Goal: Information Seeking & Learning: Learn about a topic

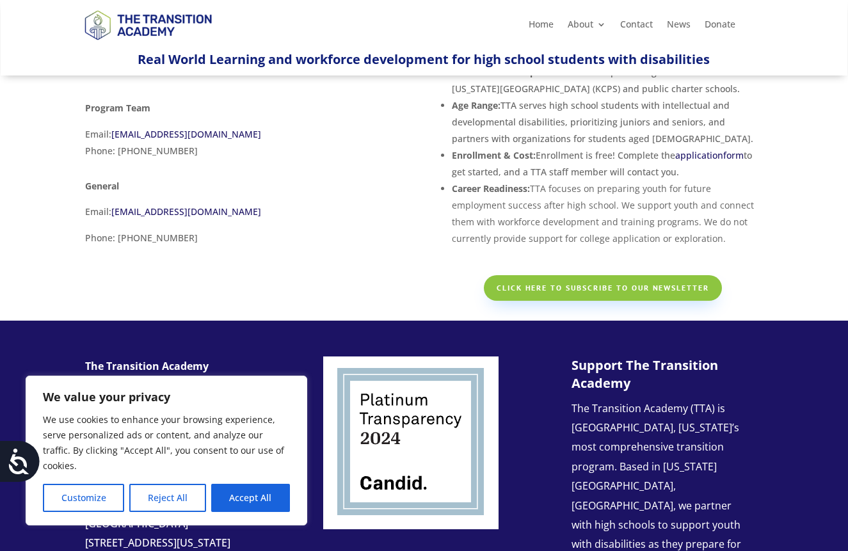
scroll to position [123, 0]
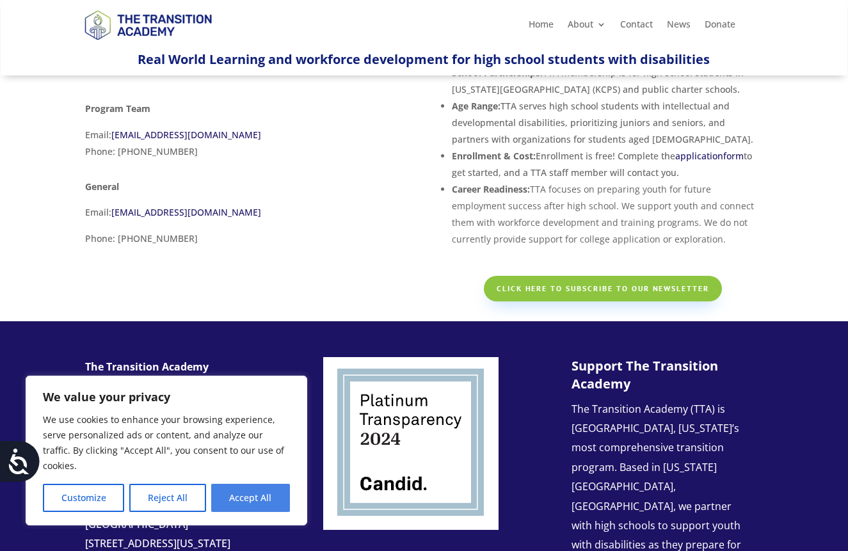
click at [224, 505] on button "Accept All" at bounding box center [250, 498] width 79 height 28
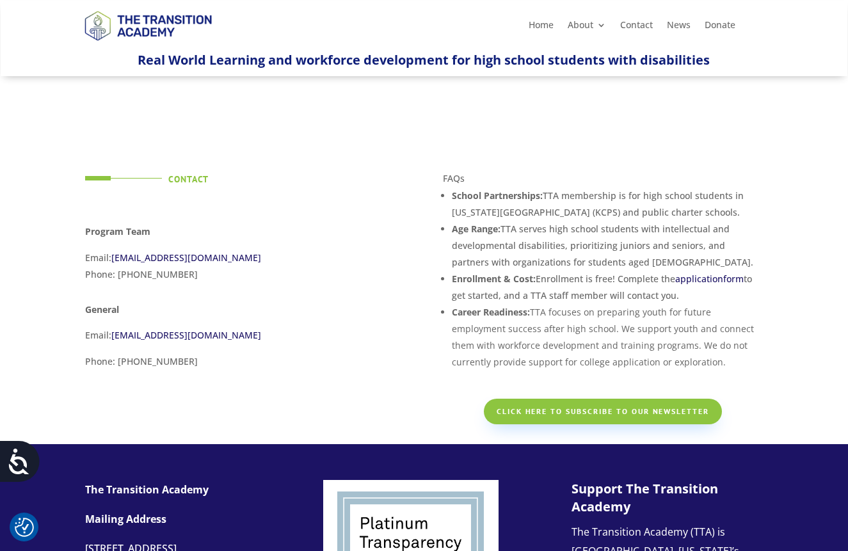
scroll to position [0, 0]
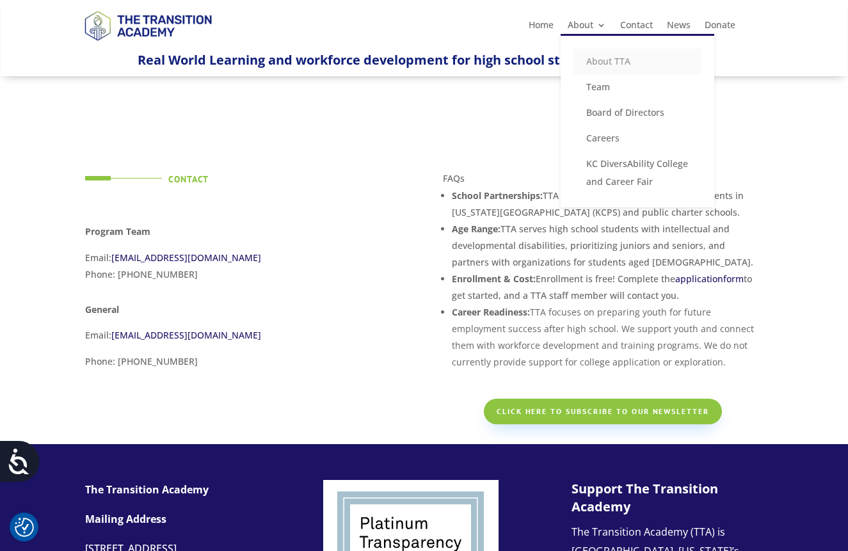
click at [593, 60] on link "About TTA" at bounding box center [637, 62] width 128 height 26
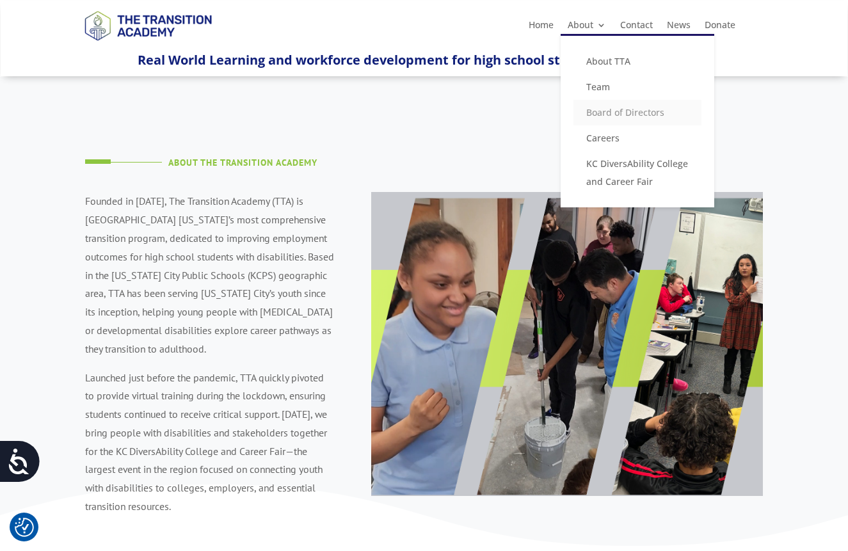
click at [595, 111] on link "Board of Directors" at bounding box center [637, 113] width 128 height 26
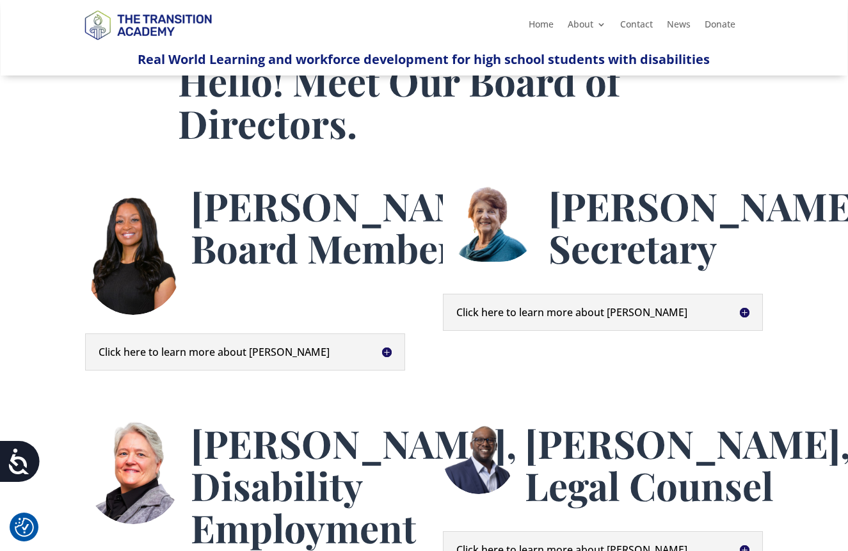
scroll to position [77, 0]
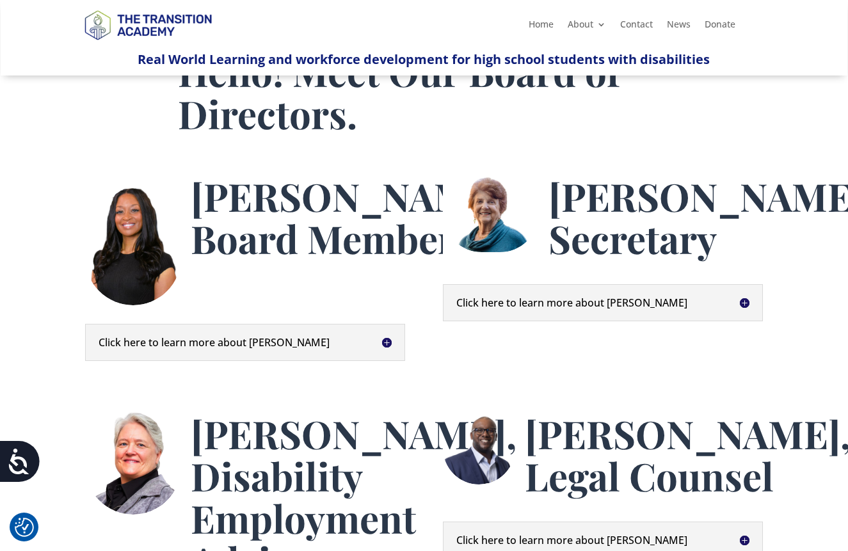
click at [744, 308] on h5 "Click here to learn more about Brenda" at bounding box center [603, 303] width 294 height 10
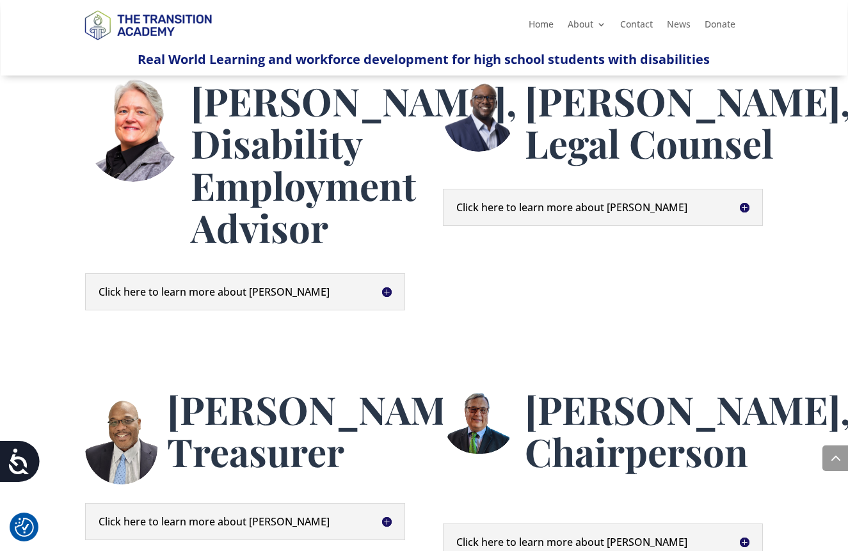
scroll to position [935, 0]
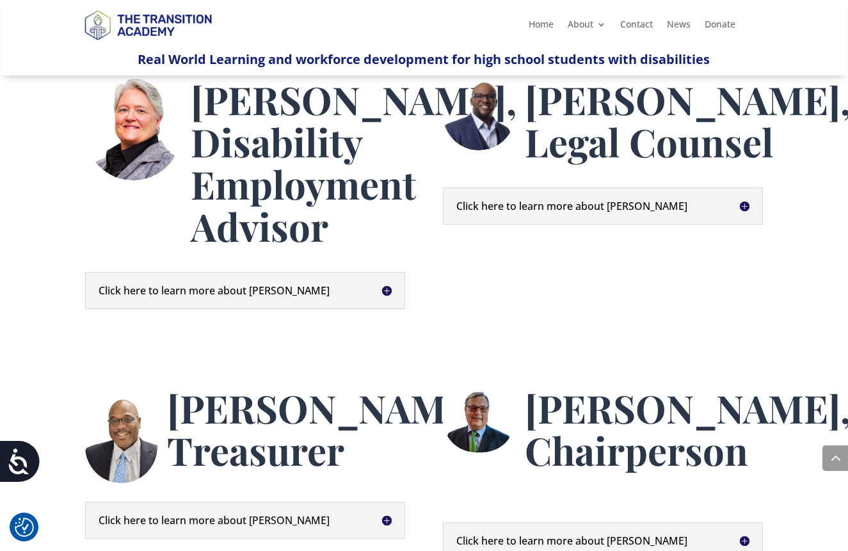
click at [391, 296] on h5 "Click here to learn more about Darla" at bounding box center [246, 290] width 294 height 10
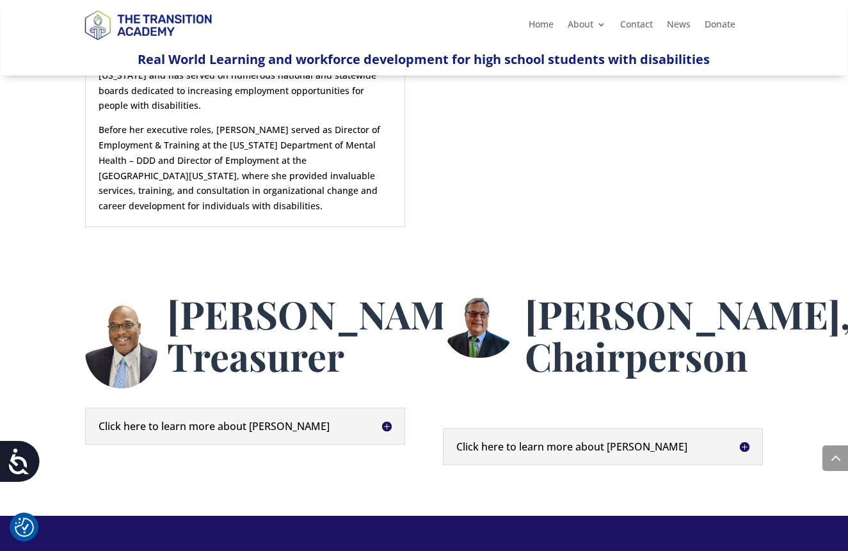
scroll to position [1624, 0]
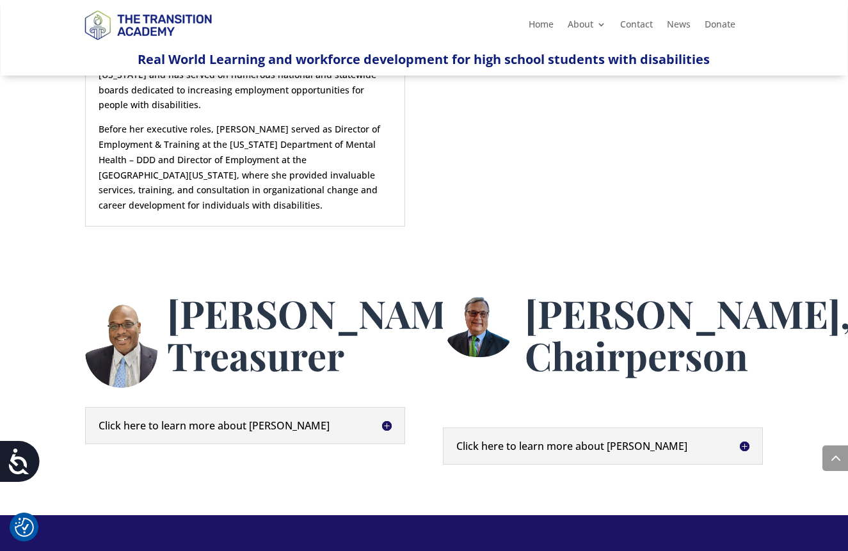
click at [744, 441] on h5 "Click here to learn more about Steve Roling" at bounding box center [603, 446] width 294 height 10
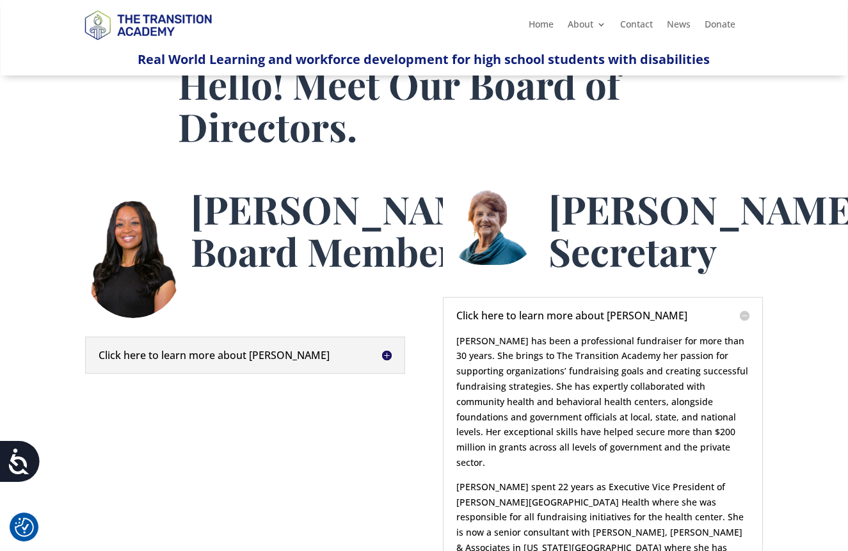
scroll to position [51, 0]
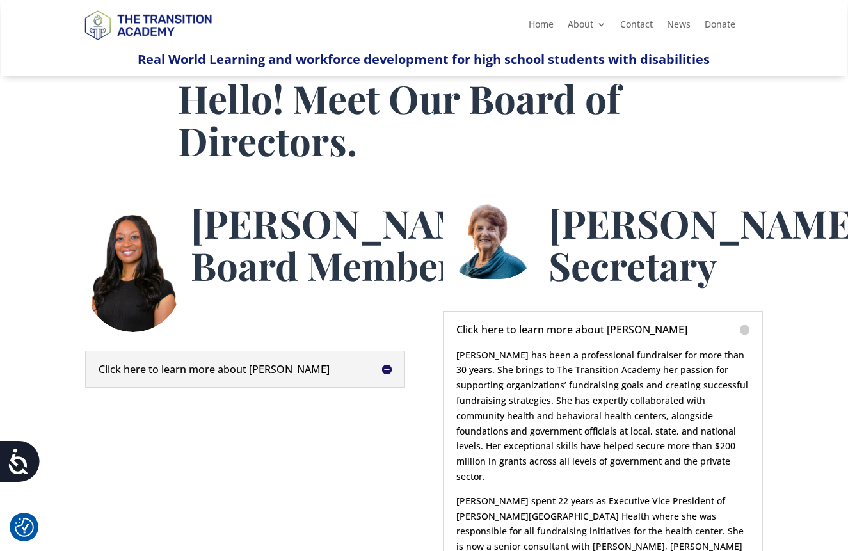
click at [389, 373] on h5 "Click here to learn more about Anita" at bounding box center [246, 369] width 294 height 10
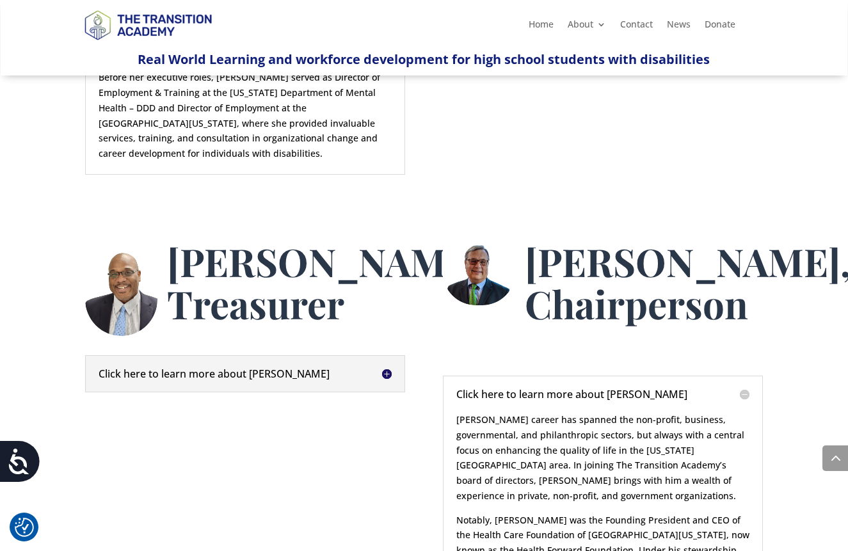
scroll to position [1677, 0]
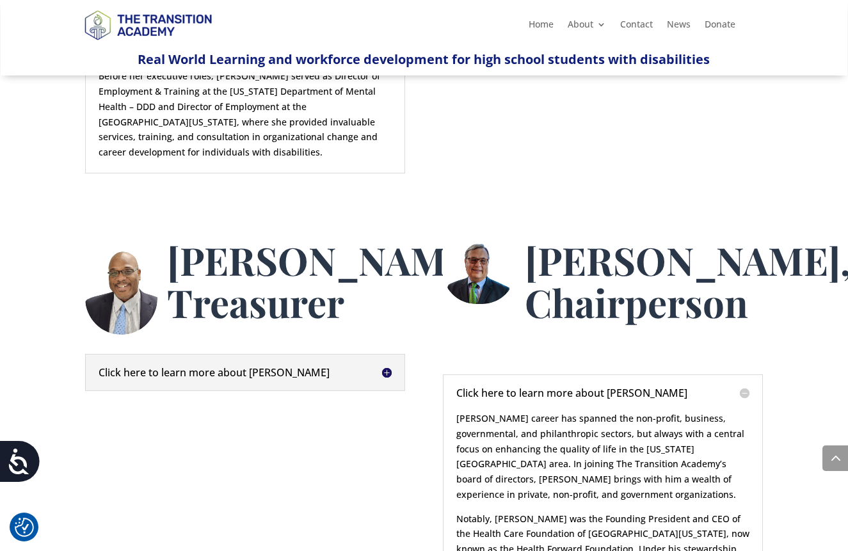
click at [390, 372] on h5 "Click here to learn more about Kent" at bounding box center [246, 372] width 294 height 10
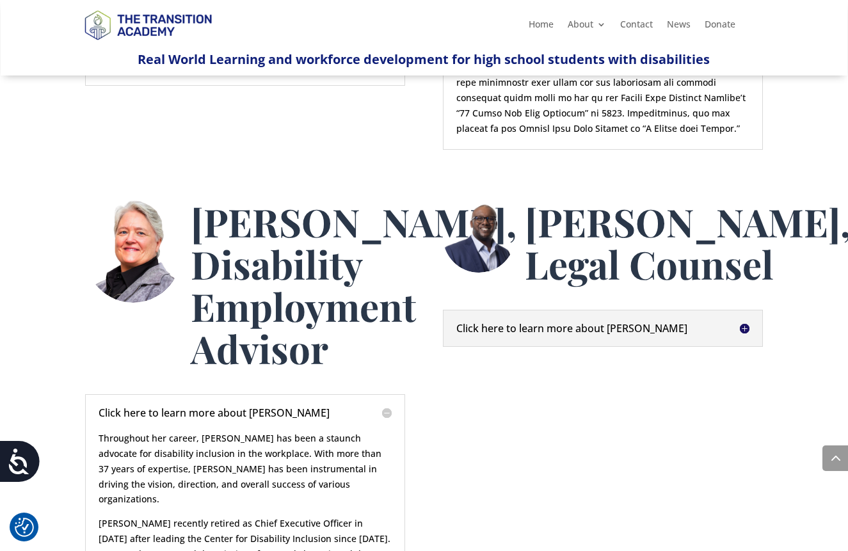
scroll to position [803, 0]
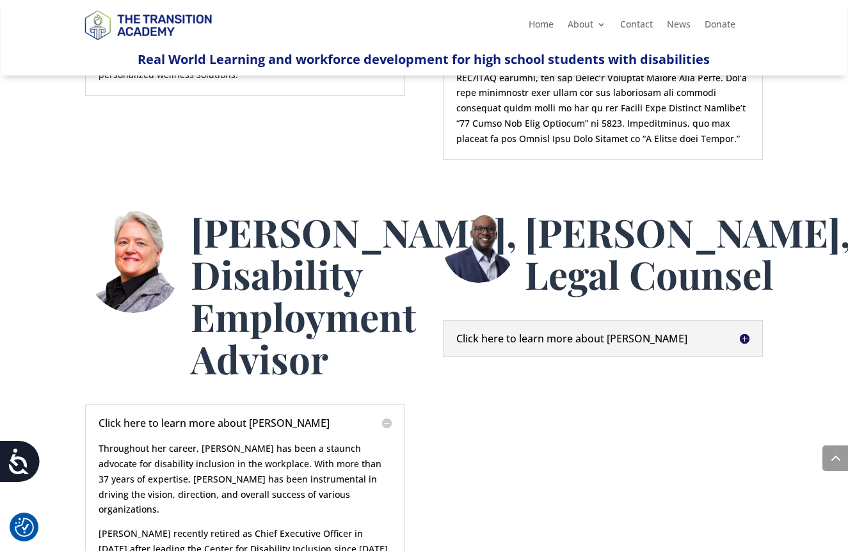
click at [745, 344] on h5 "Click here to learn more about [PERSON_NAME]" at bounding box center [603, 338] width 294 height 10
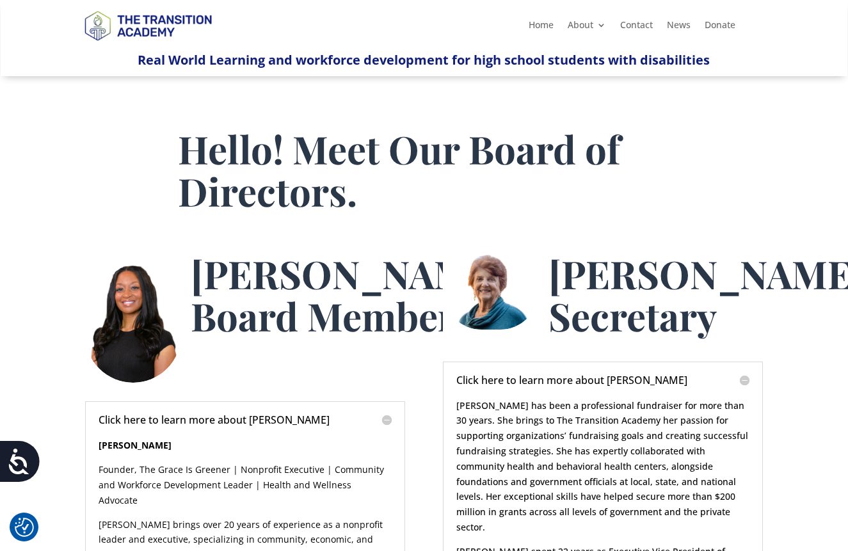
scroll to position [0, 0]
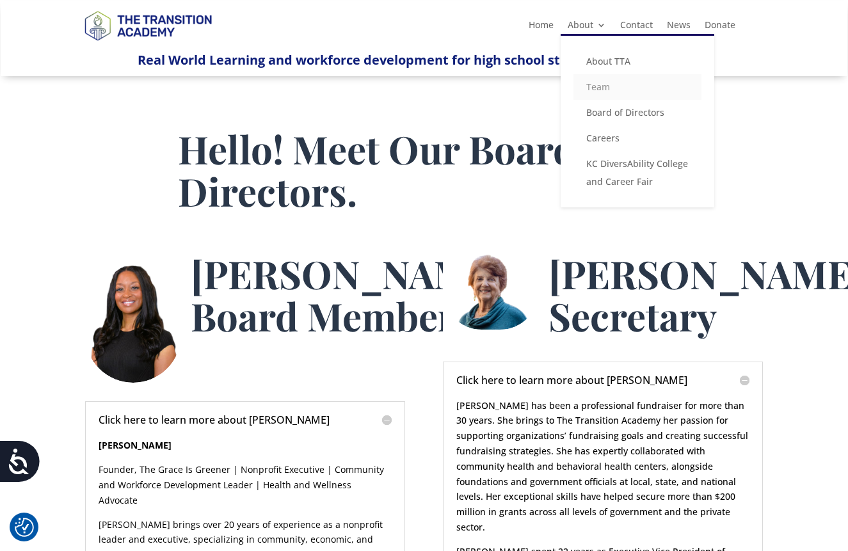
click at [599, 84] on link "Team" at bounding box center [637, 87] width 128 height 26
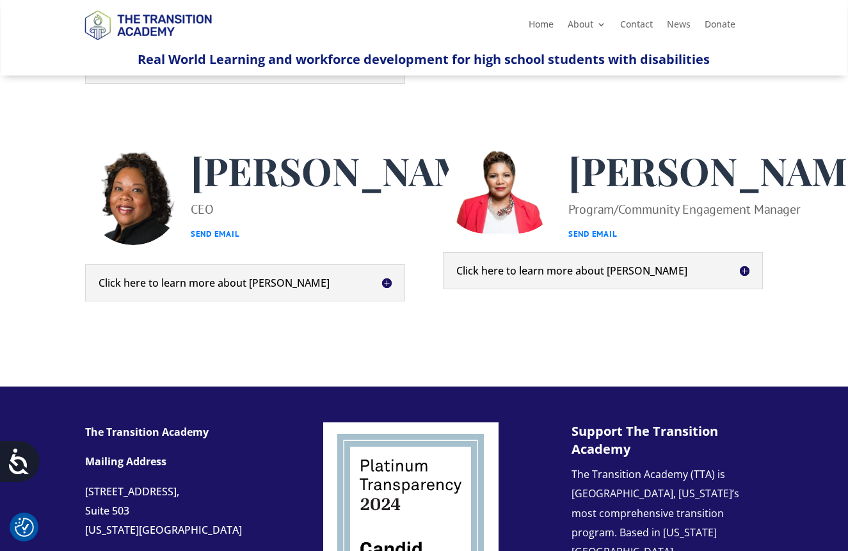
scroll to position [499, 0]
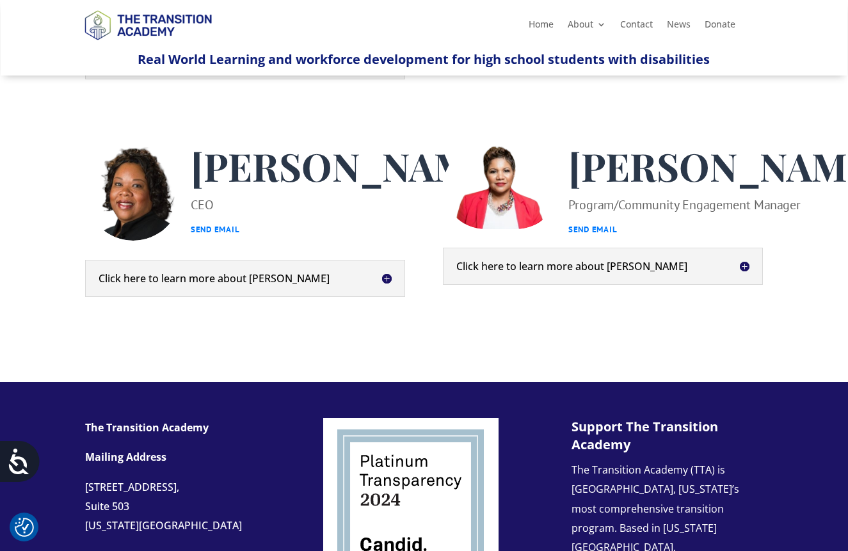
click at [388, 284] on h5 "Click here to learn more about Kim" at bounding box center [246, 278] width 294 height 10
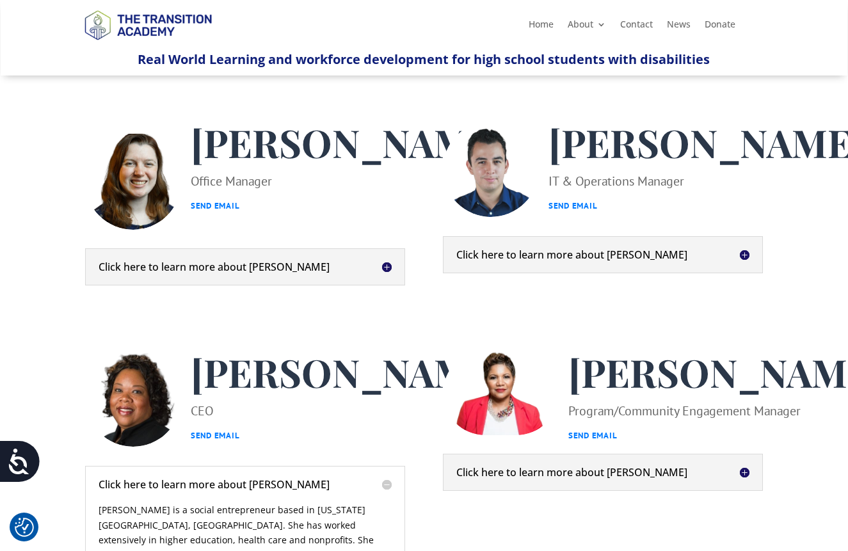
scroll to position [292, 0]
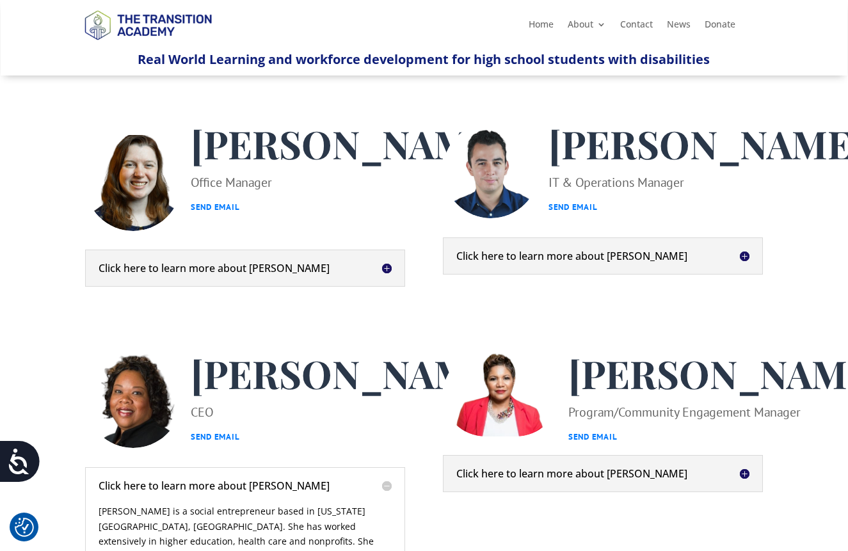
click at [742, 261] on h5 "Click here to learn more about Jorge" at bounding box center [603, 256] width 294 height 10
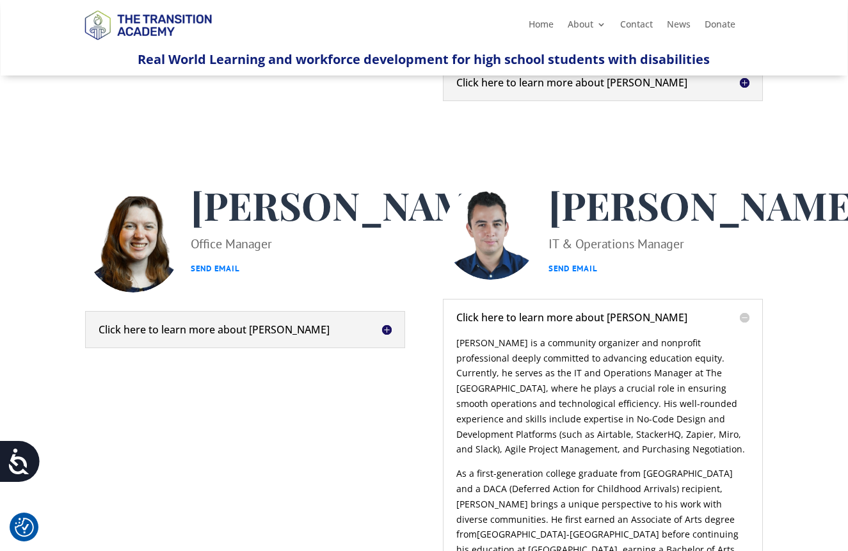
scroll to position [213, 0]
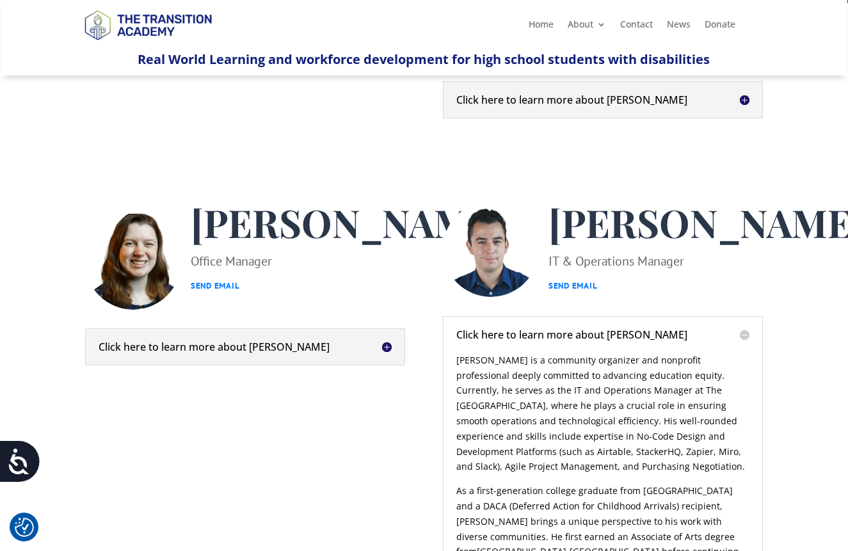
click at [386, 352] on h5 "Click here to learn more about Heather" at bounding box center [246, 347] width 294 height 10
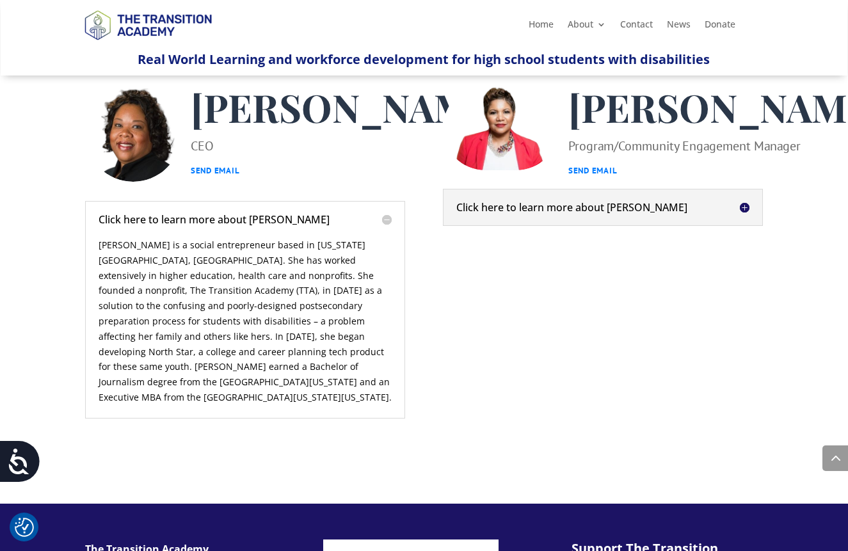
scroll to position [906, 0]
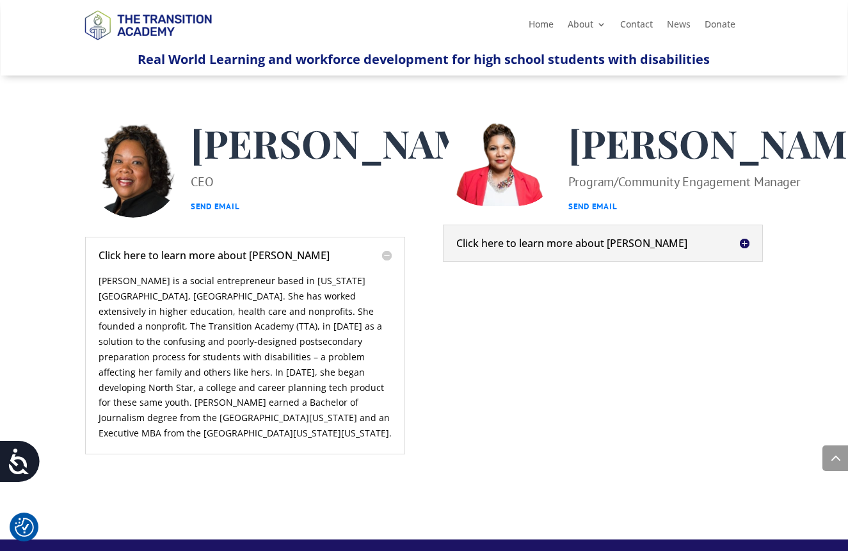
click at [745, 248] on h5 "Click here to learn more about Shelley" at bounding box center [603, 243] width 294 height 10
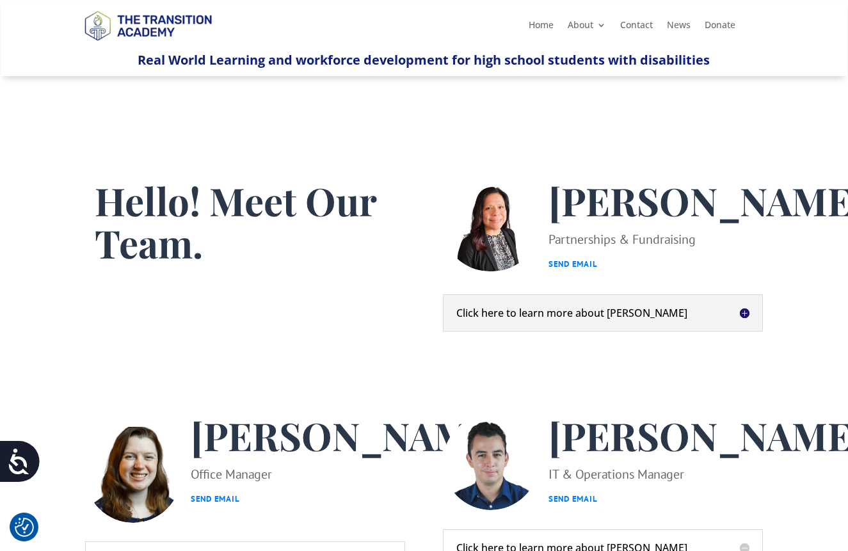
scroll to position [0, 0]
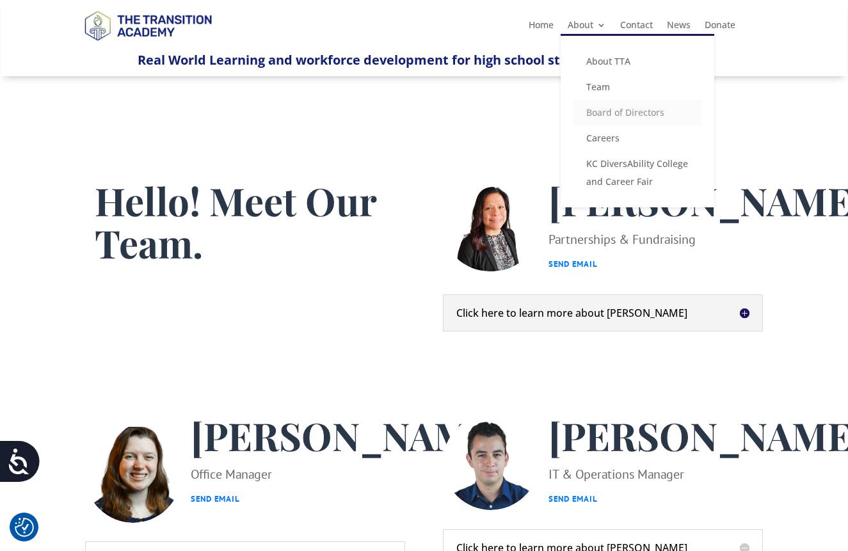
click at [590, 115] on link "Board of Directors" at bounding box center [637, 113] width 128 height 26
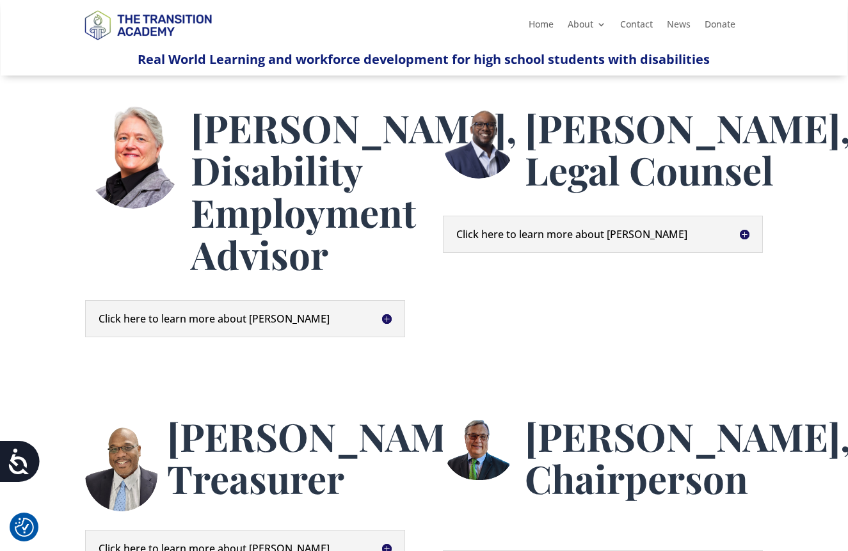
scroll to position [390, 0]
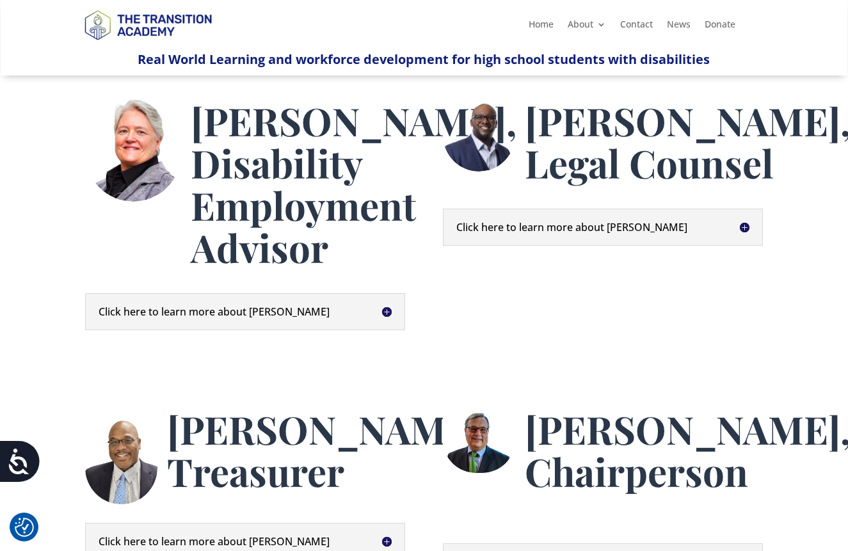
click at [387, 317] on h5 "Click here to learn more about [PERSON_NAME]" at bounding box center [246, 312] width 294 height 10
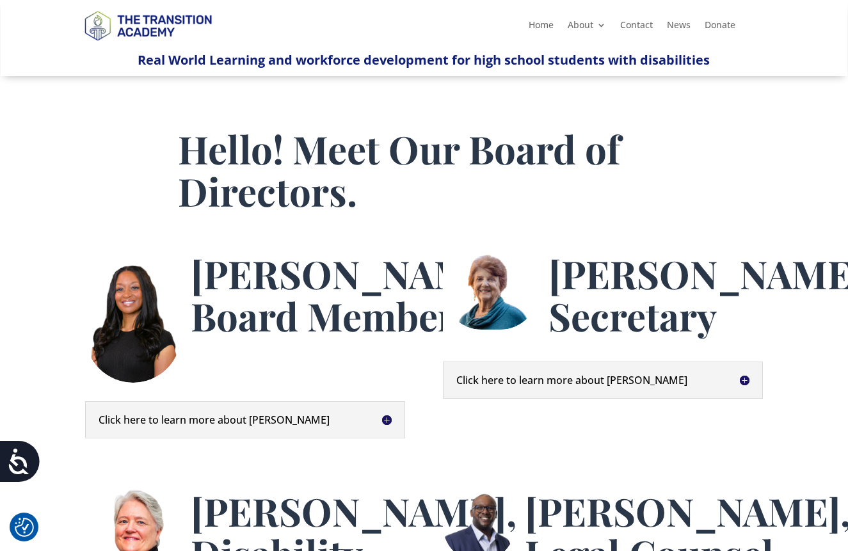
scroll to position [0, 0]
